Goal: Task Accomplishment & Management: Use online tool/utility

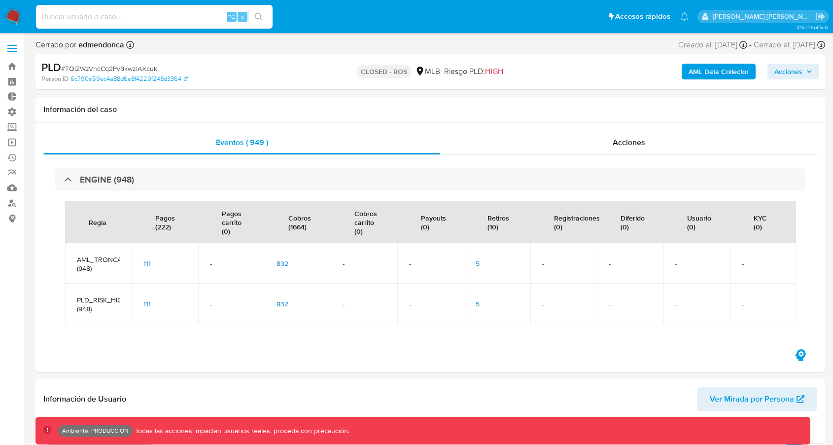
select select "10"
click at [11, 22] on img at bounding box center [13, 16] width 17 height 17
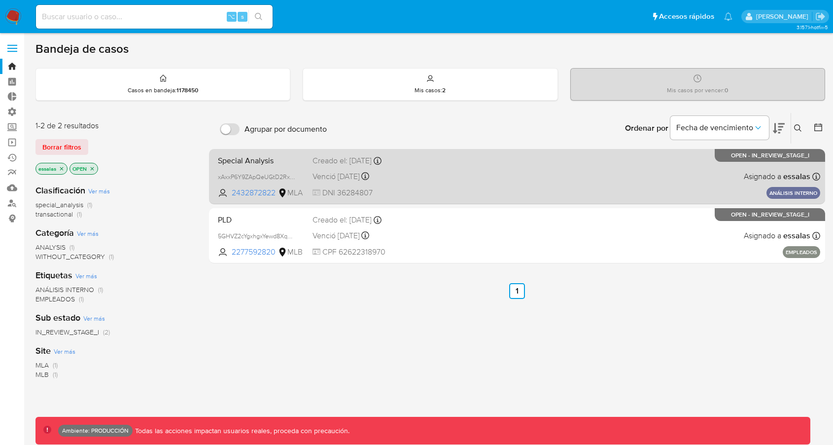
click at [336, 167] on div "Special Analysis xAxxP6Y9ZApQeUGtD2RxcykX 2432872822 MLA Creado el: 09/05/2025 …" at bounding box center [517, 176] width 606 height 50
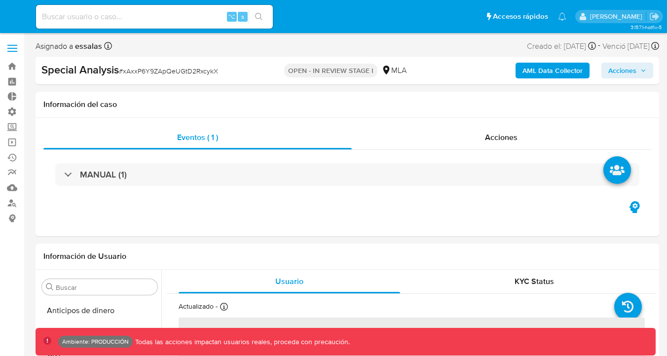
select select "10"
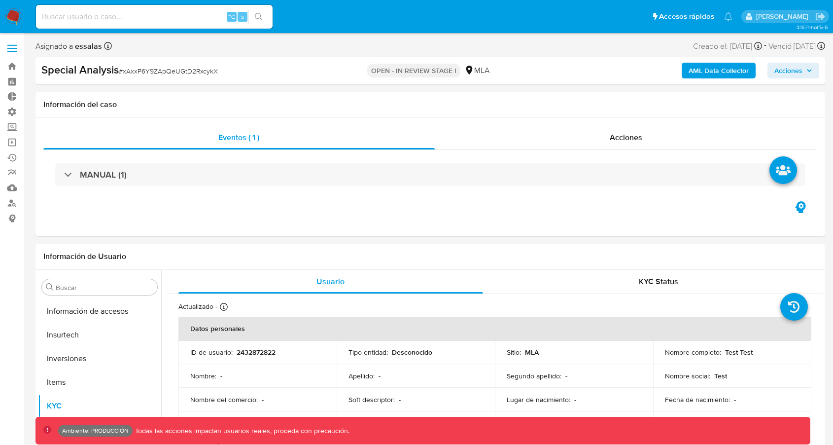
scroll to position [464, 0]
click at [370, 206] on div "Eventos ( 1 ) Acciones MANUAL (1)" at bounding box center [430, 177] width 790 height 118
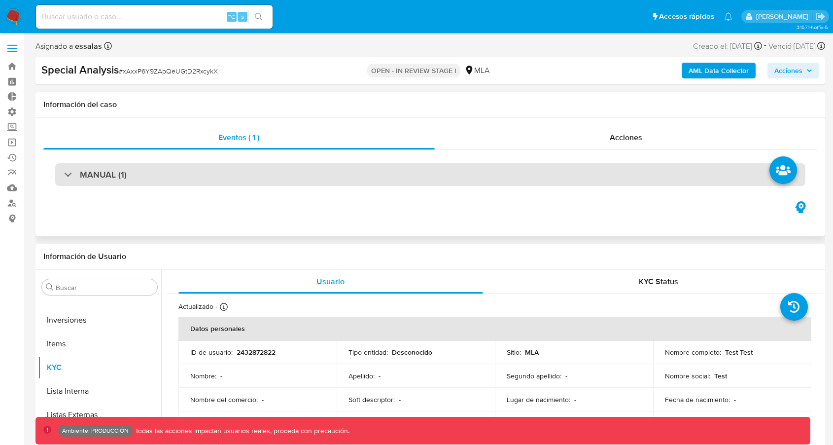
click at [370, 176] on div "MANUAL (1)" at bounding box center [430, 174] width 750 height 23
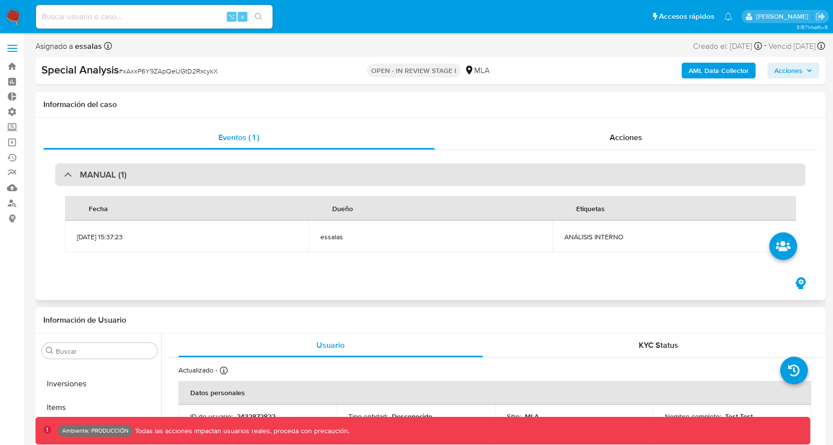
scroll to position [3, 0]
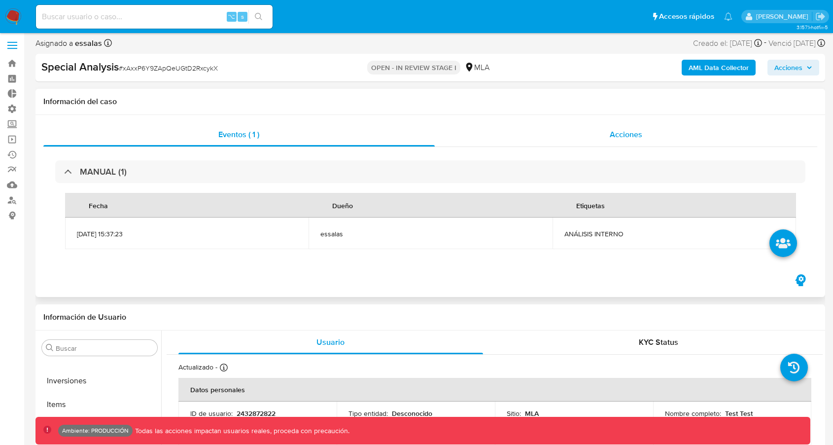
click at [598, 133] on div "Acciones" at bounding box center [626, 135] width 383 height 24
